Goal: Information Seeking & Learning: Learn about a topic

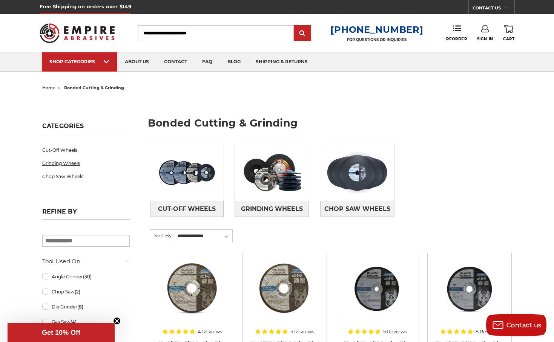
click at [62, 163] on link "Grinding Wheels" at bounding box center [85, 163] width 87 height 13
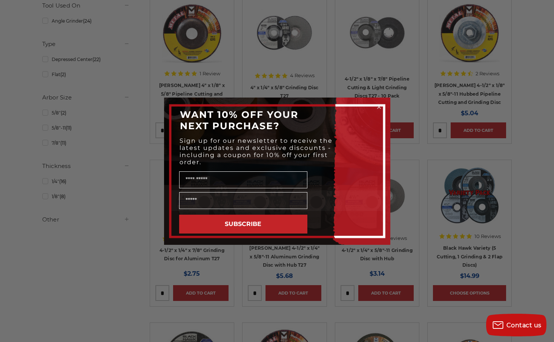
click at [379, 105] on circle "Close dialog" at bounding box center [378, 106] width 7 height 7
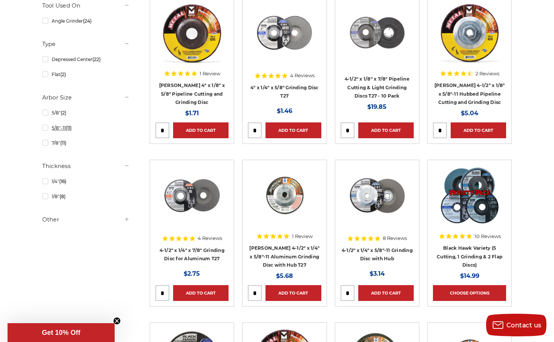
click at [46, 129] on link "5/8"-11 (11)" at bounding box center [85, 127] width 87 height 13
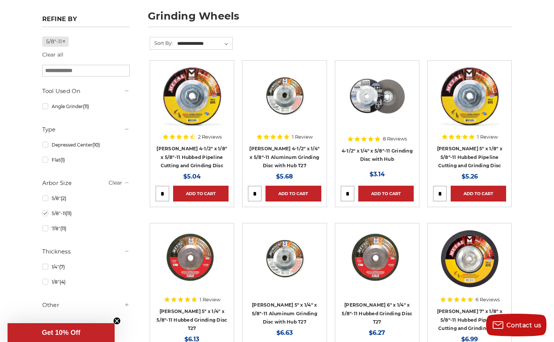
scroll to position [111, 0]
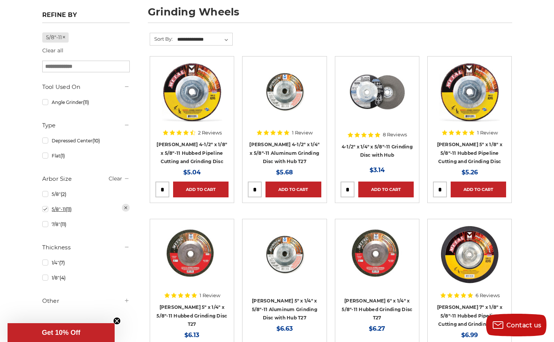
click at [44, 210] on link "5/8"-11 (11)" at bounding box center [85, 209] width 87 height 13
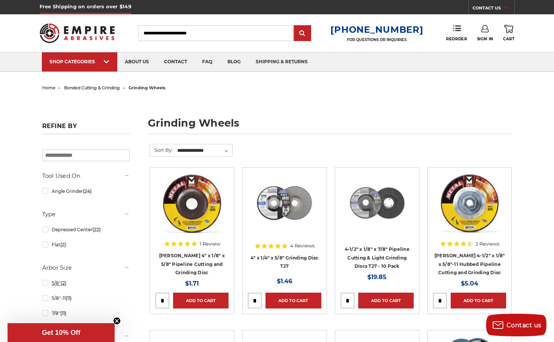
click at [46, 284] on link "5/8" (2)" at bounding box center [85, 283] width 87 height 13
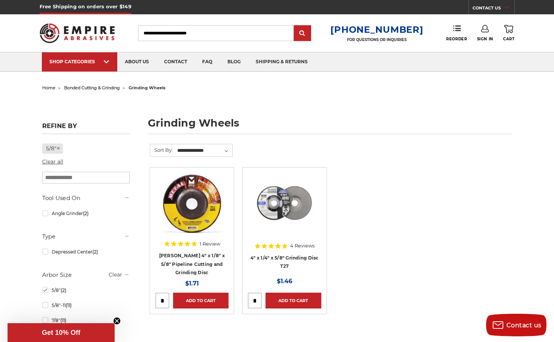
click at [52, 162] on link "Clear all" at bounding box center [52, 161] width 21 height 7
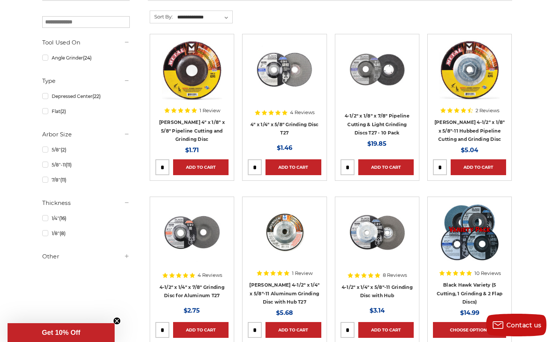
scroll to position [134, 0]
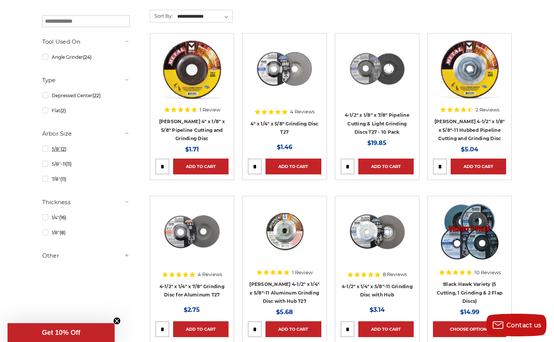
click at [45, 150] on link "5/8" (2)" at bounding box center [85, 148] width 87 height 13
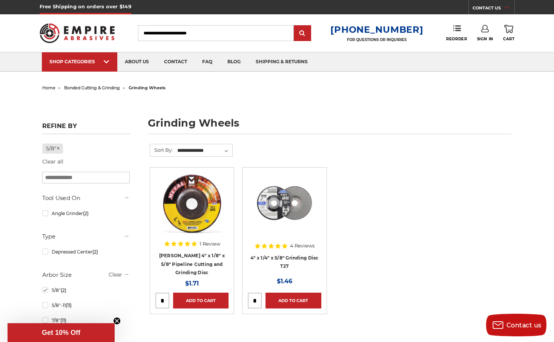
click at [156, 34] on input "Search" at bounding box center [216, 33] width 156 height 16
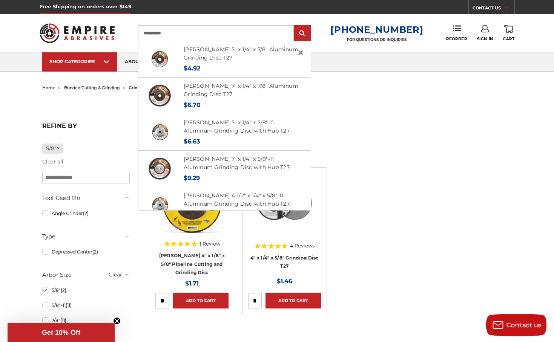
type input "**********"
click at [308, 34] on input "submit" at bounding box center [302, 33] width 15 height 15
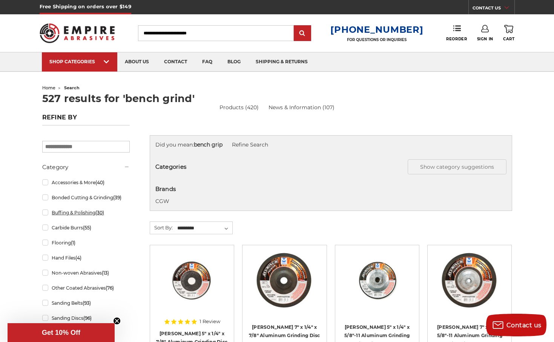
click at [45, 214] on link "Buffing & Polishing (30)" at bounding box center [85, 212] width 87 height 13
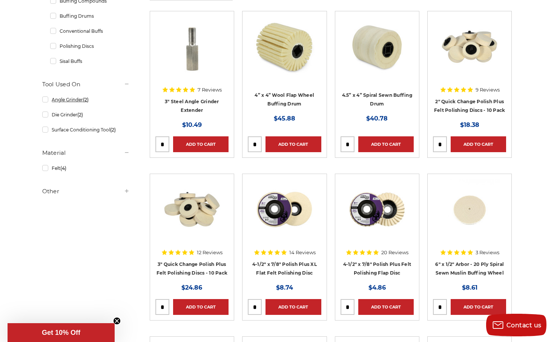
scroll to position [240, 0]
